Goal: Task Accomplishment & Management: Manage account settings

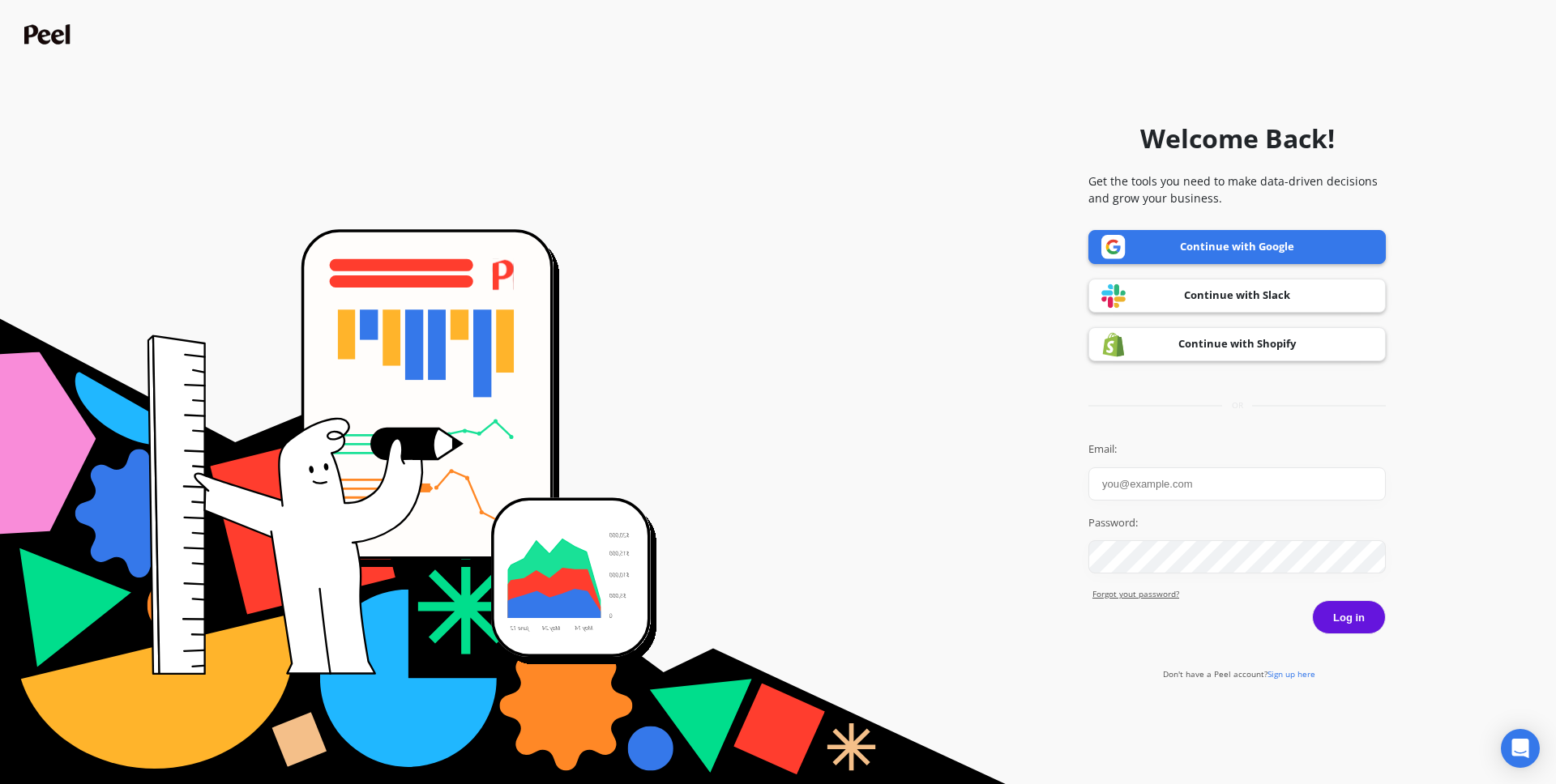
drag, startPoint x: 944, startPoint y: 296, endPoint x: 716, endPoint y: 114, distance: 291.7
click at [944, 296] on form "Welcome Back! Get the tools you need to make data-driven decisions and grow you…" at bounding box center [778, 392] width 1540 height 768
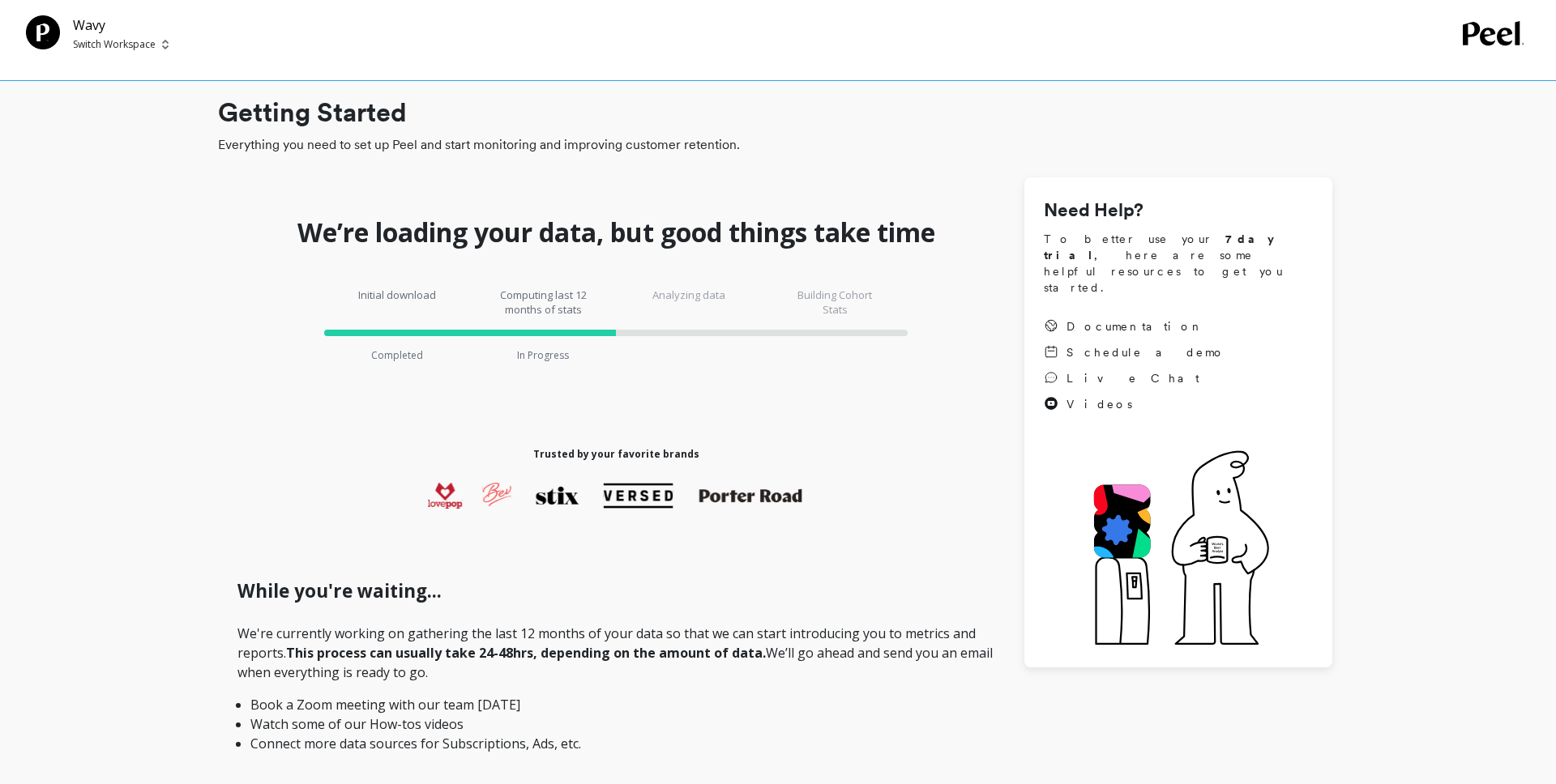
click at [157, 43] on span "Switch Workspace" at bounding box center [120, 44] width 95 height 13
click at [295, 39] on div "Wavy Switch Workspace Switch Workspace W Wavy" at bounding box center [744, 33] width 1437 height 36
